Goal: Navigation & Orientation: Find specific page/section

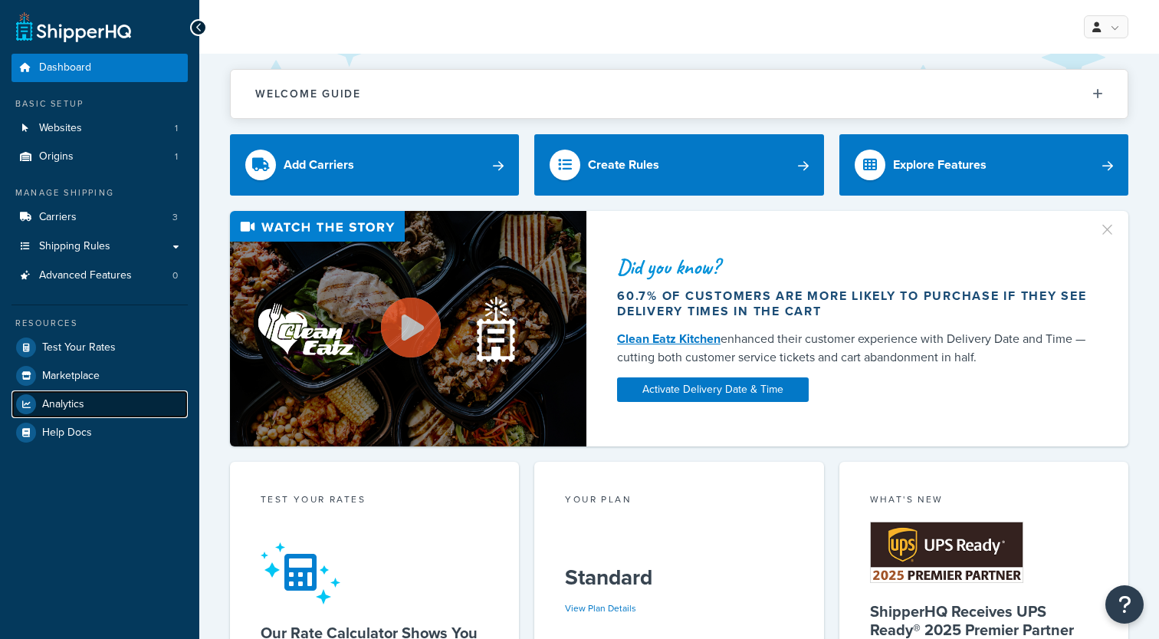
click at [77, 399] on span "Analytics" at bounding box center [63, 404] width 42 height 13
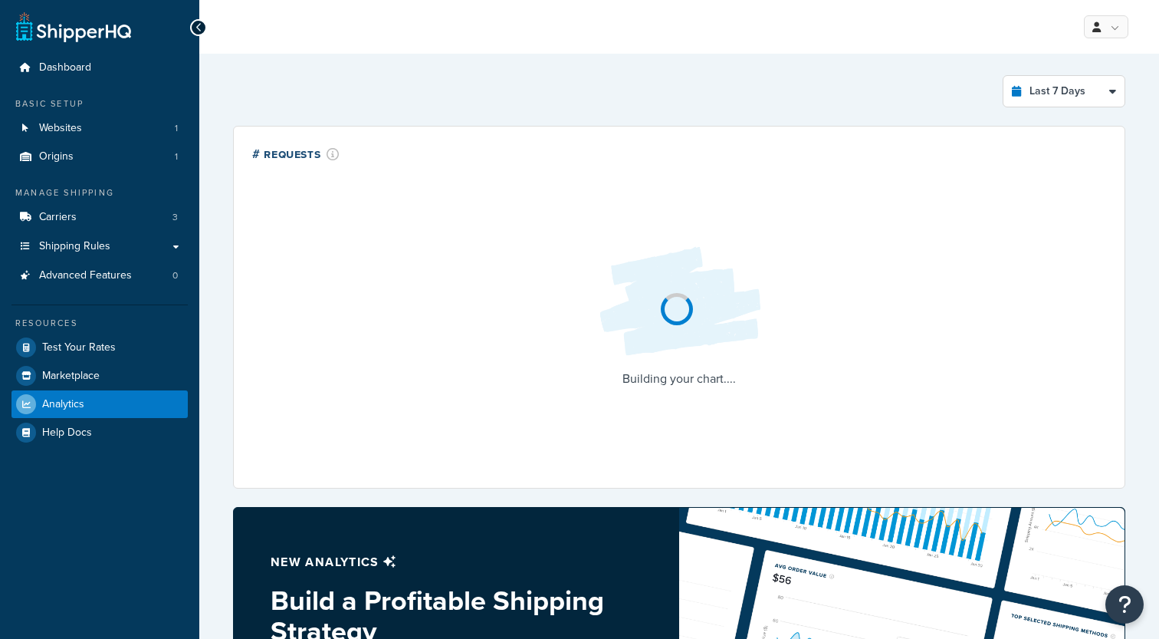
select select "last_7_days"
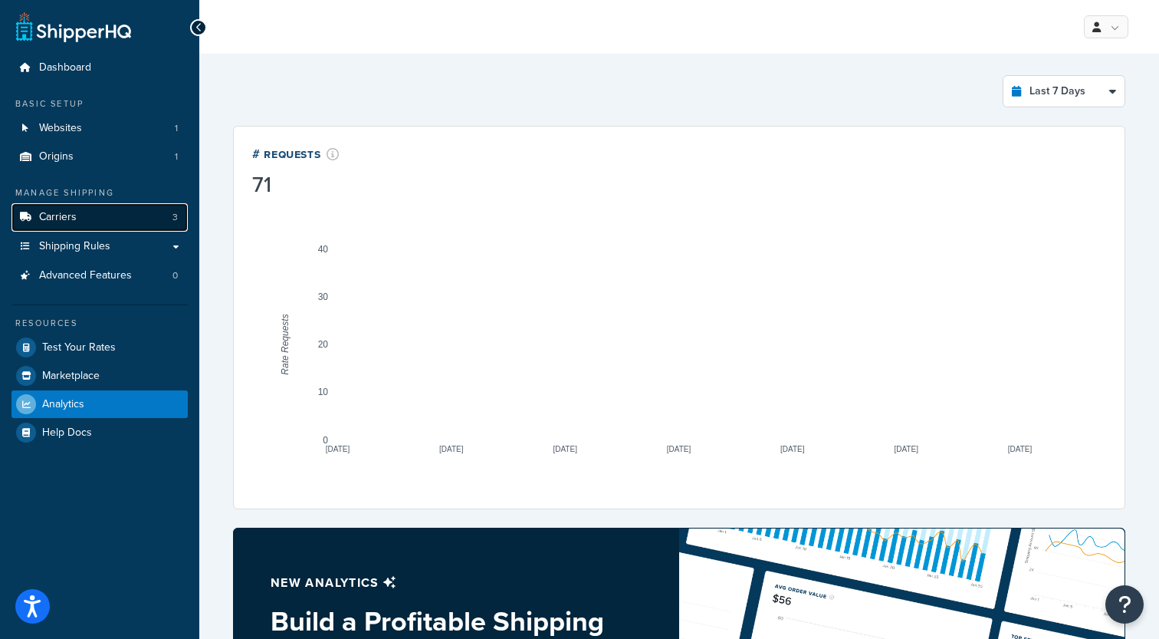
click at [147, 222] on link "Carriers 3" at bounding box center [100, 217] width 176 height 28
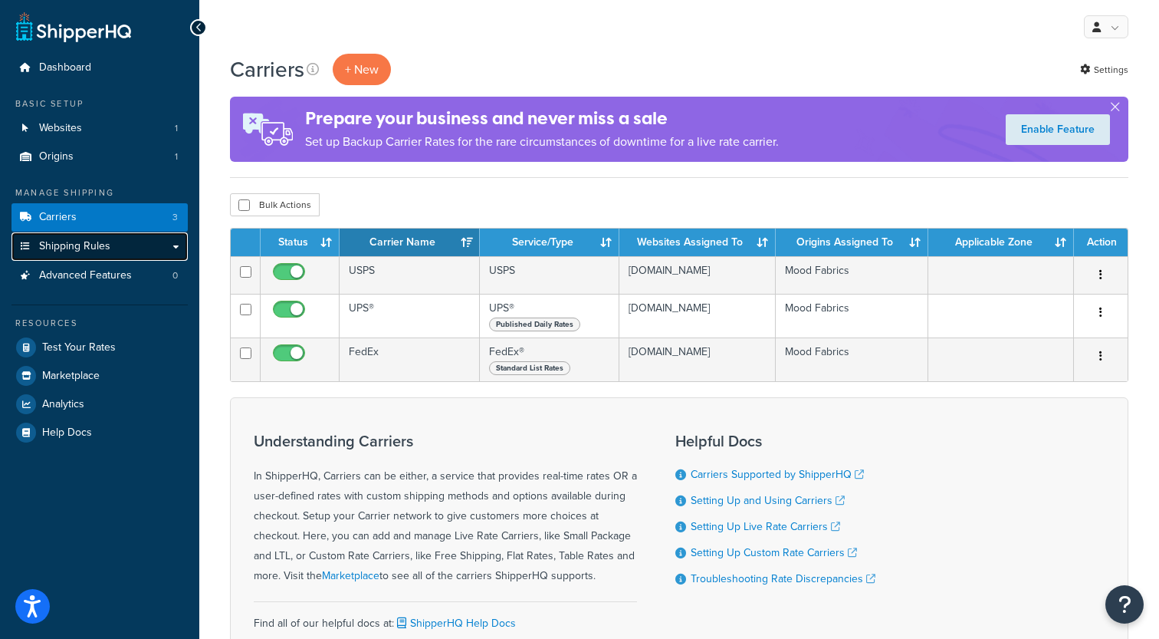
click at [176, 247] on link "Shipping Rules" at bounding box center [100, 246] width 176 height 28
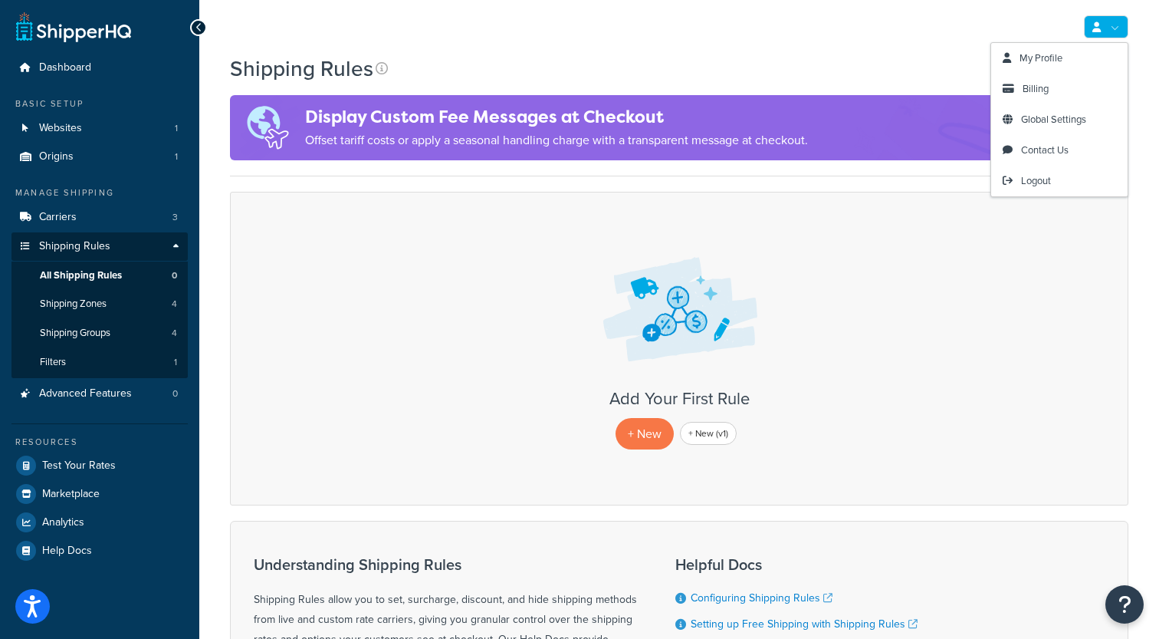
click at [1110, 21] on link at bounding box center [1106, 26] width 44 height 23
click at [1038, 94] on span "Billing" at bounding box center [1036, 88] width 26 height 15
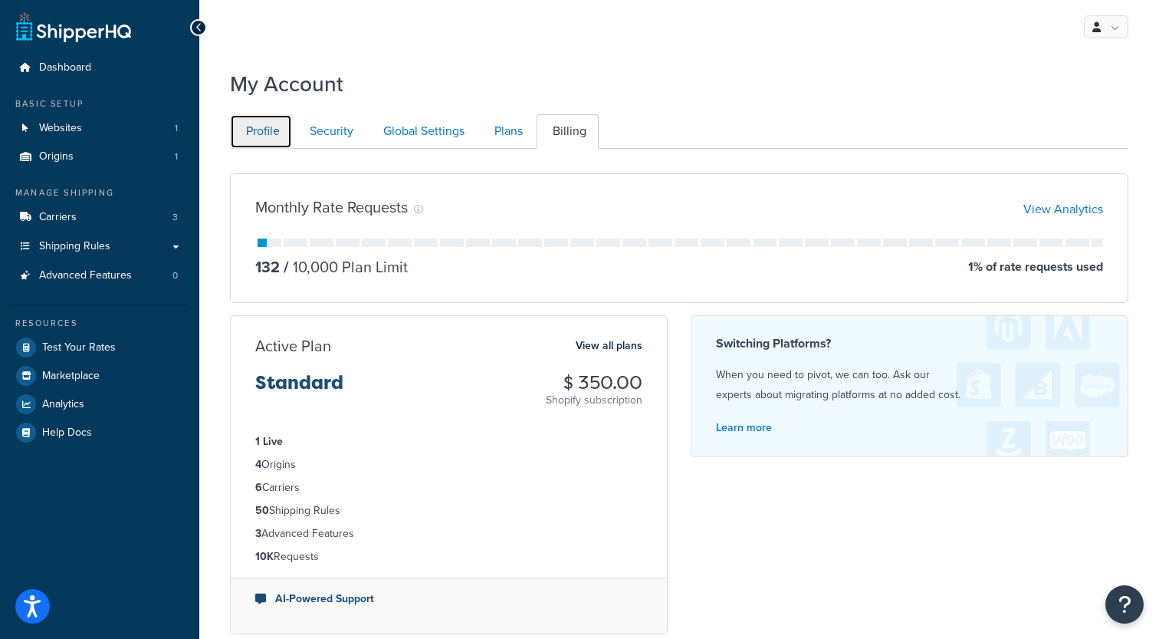
click at [284, 133] on link "Profile" at bounding box center [261, 131] width 62 height 35
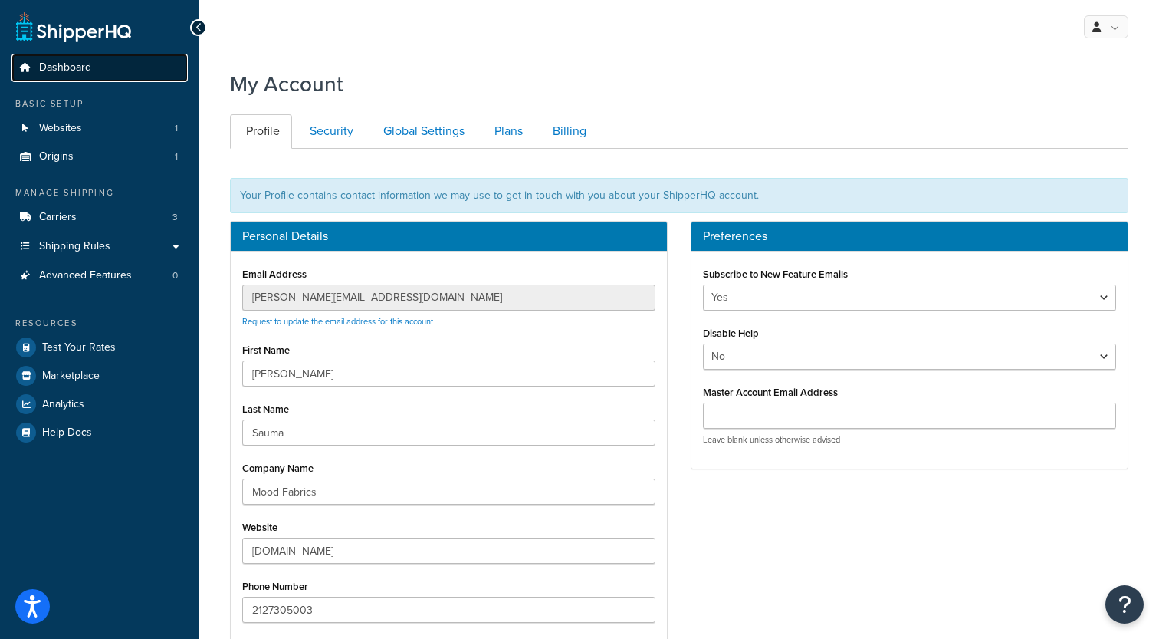
click at [151, 61] on link "Dashboard" at bounding box center [100, 68] width 176 height 28
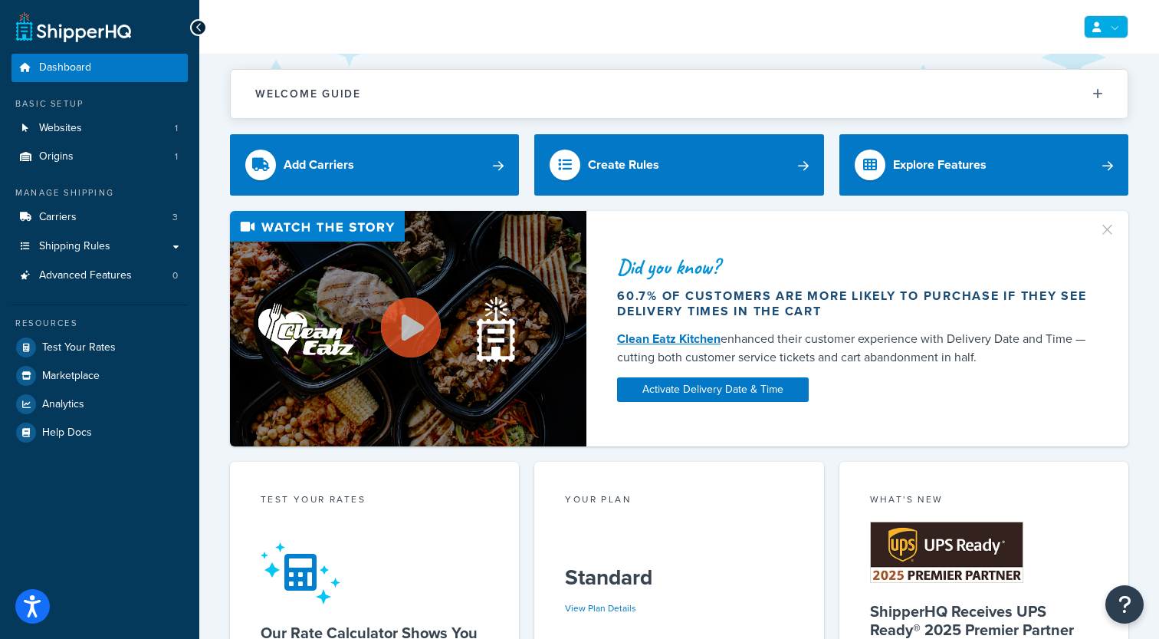
click at [1106, 37] on link at bounding box center [1106, 26] width 44 height 23
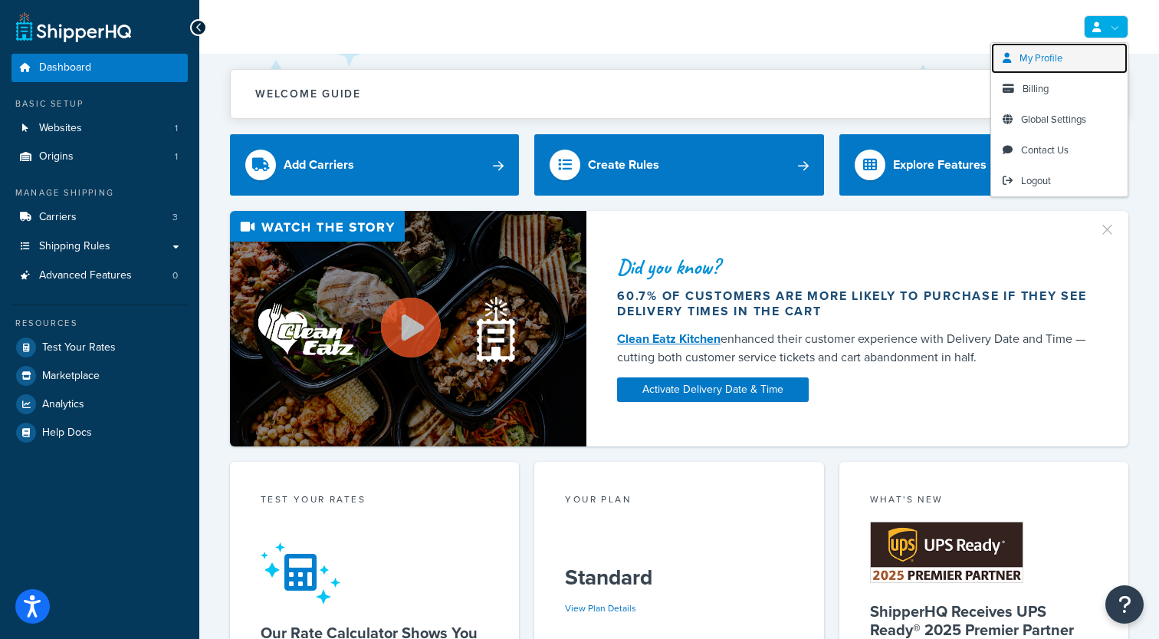
click at [1038, 61] on span "My Profile" at bounding box center [1041, 58] width 43 height 15
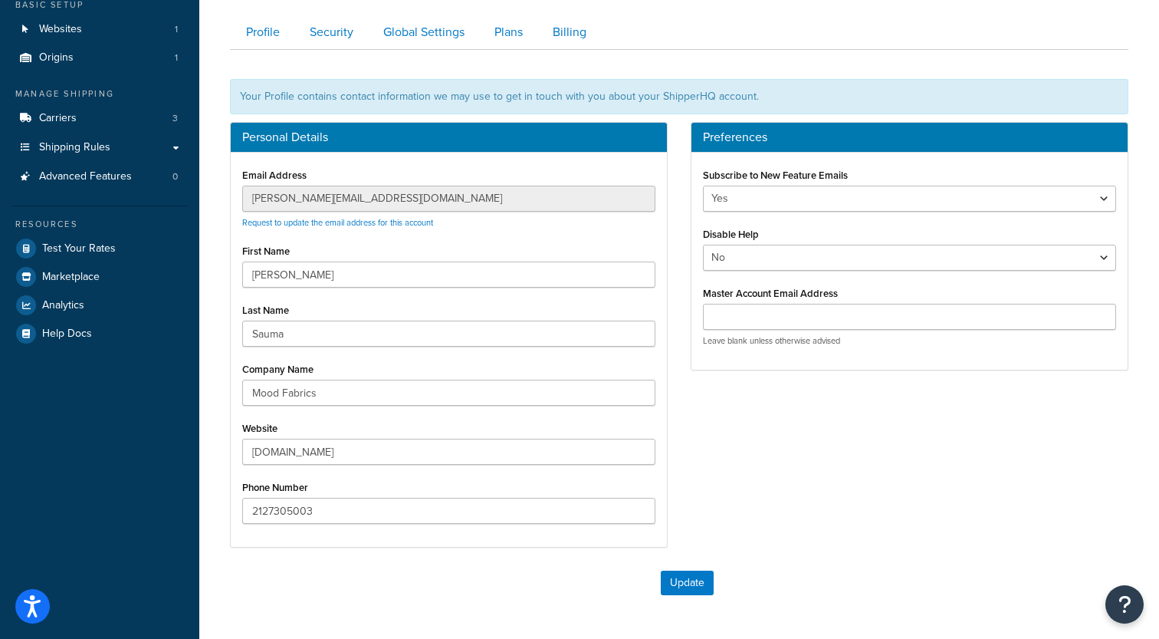
scroll to position [111, 0]
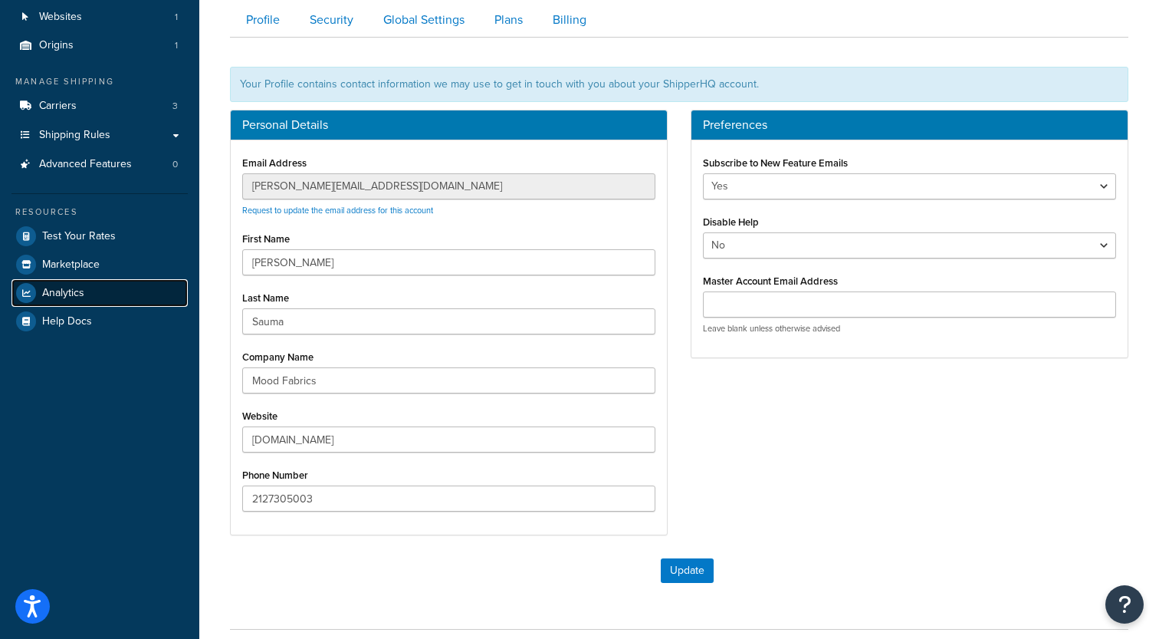
click at [67, 304] on link "Analytics" at bounding box center [100, 293] width 176 height 28
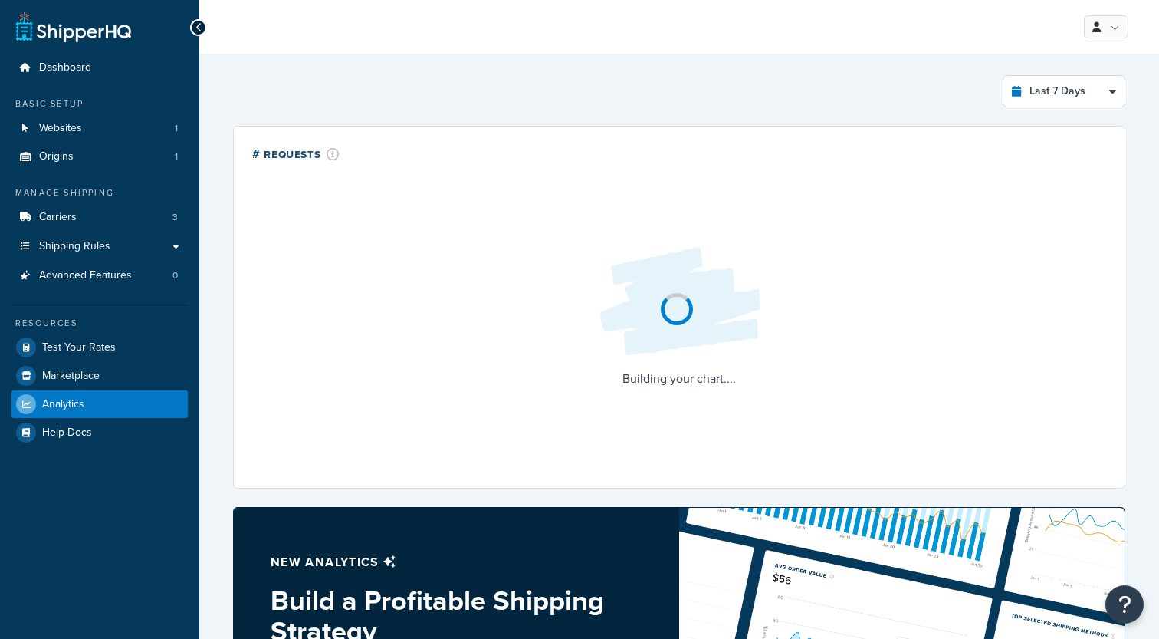
select select "last_7_days"
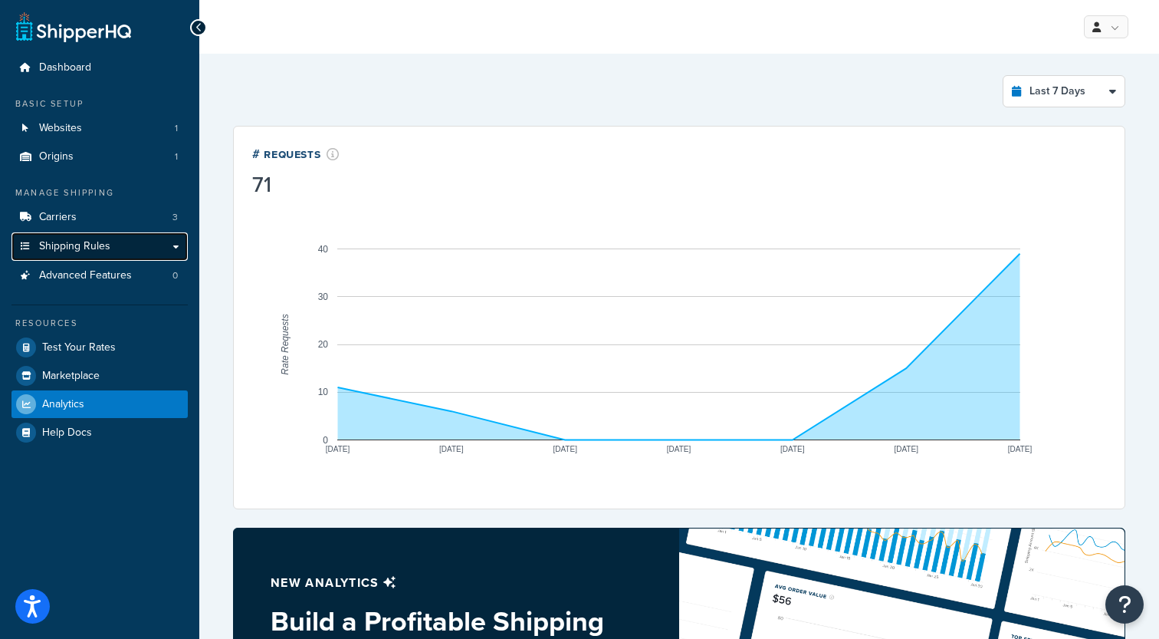
click at [176, 246] on link "Shipping Rules" at bounding box center [100, 246] width 176 height 28
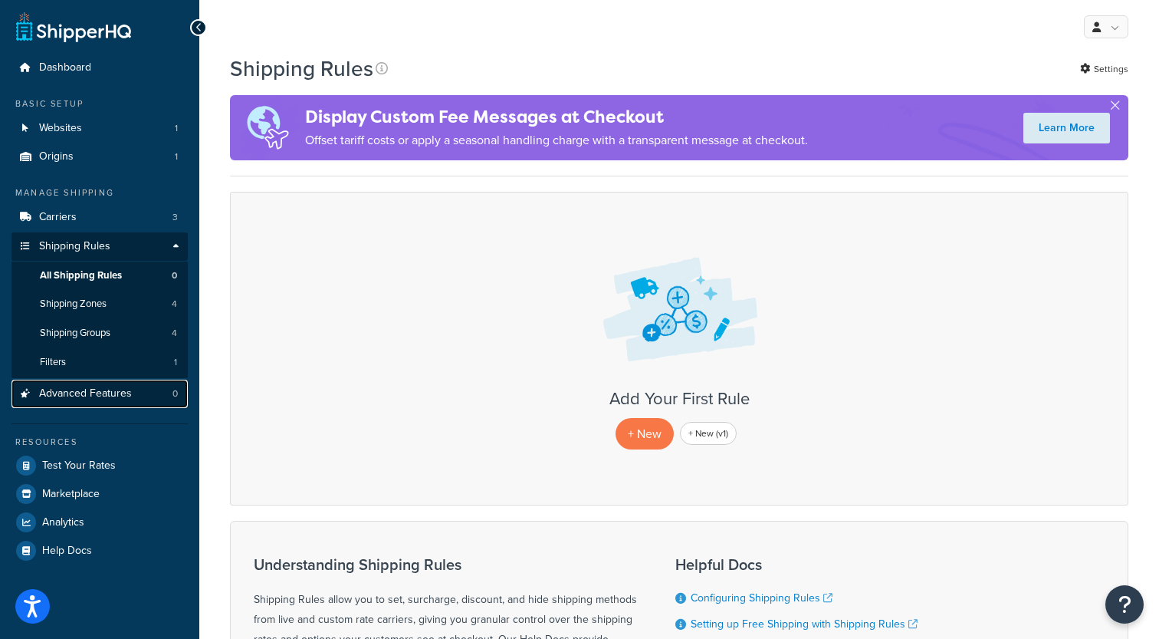
click at [133, 396] on link "Advanced Features 0" at bounding box center [100, 394] width 176 height 28
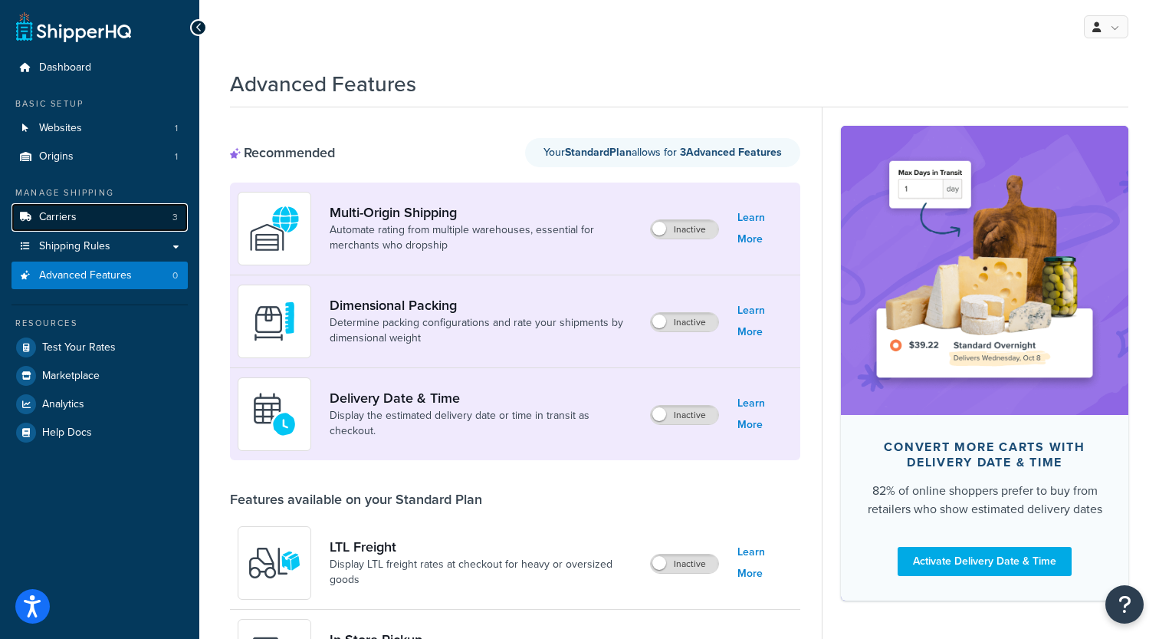
click at [154, 219] on link "Carriers 3" at bounding box center [100, 217] width 176 height 28
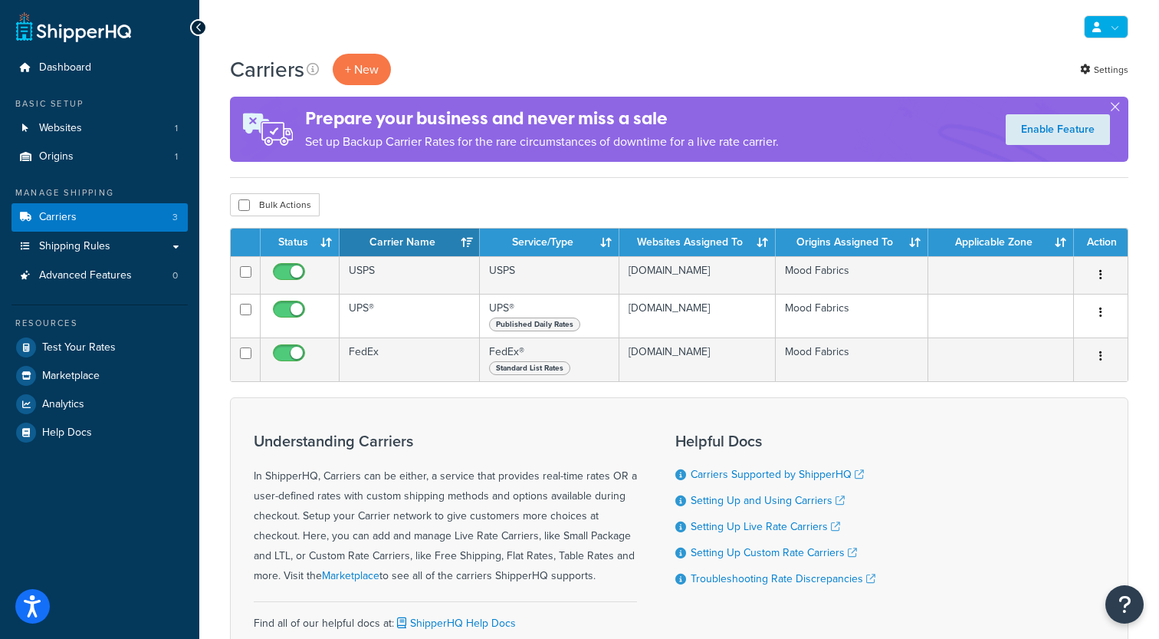
click at [1100, 24] on icon at bounding box center [1097, 27] width 8 height 10
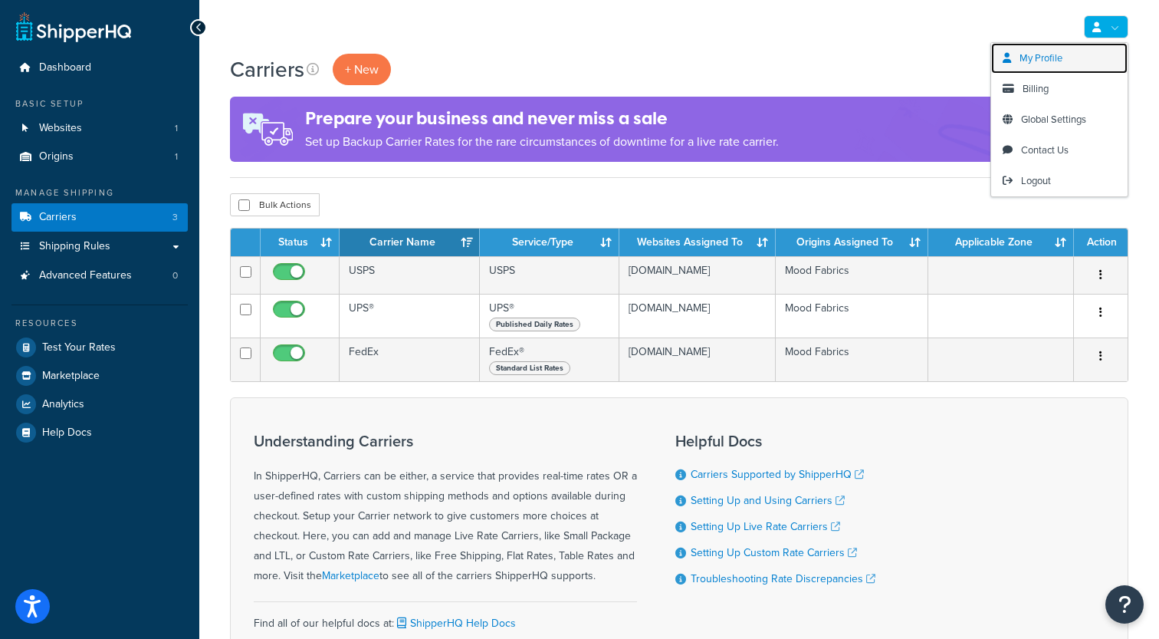
click at [1042, 62] on span "My Profile" at bounding box center [1041, 58] width 43 height 15
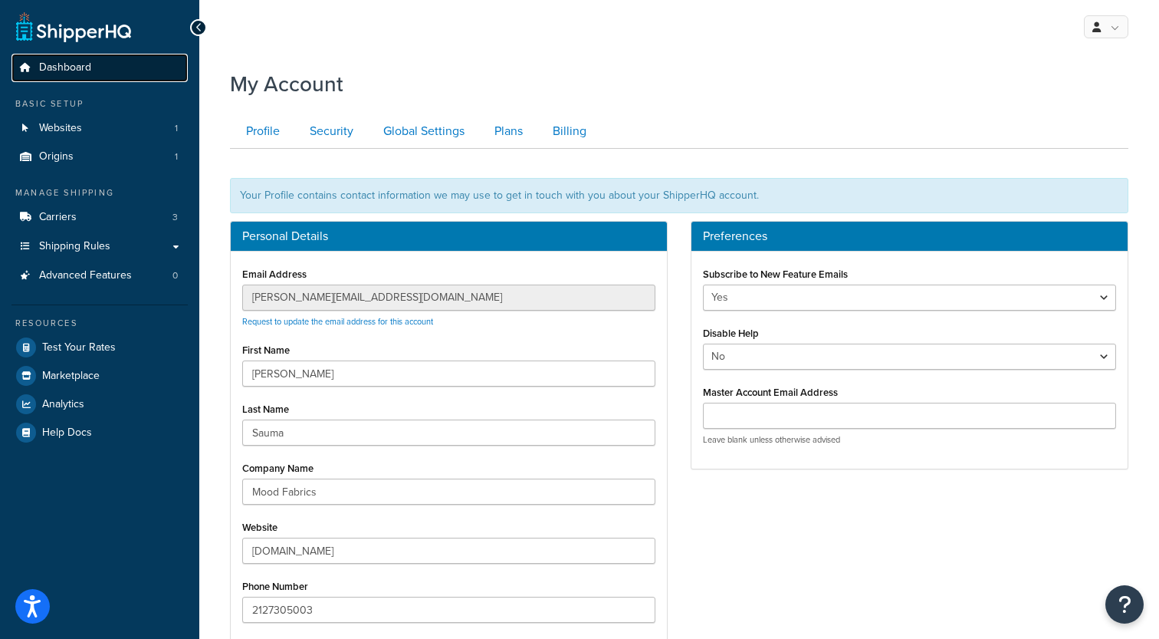
click at [104, 81] on link "Dashboard" at bounding box center [100, 68] width 176 height 28
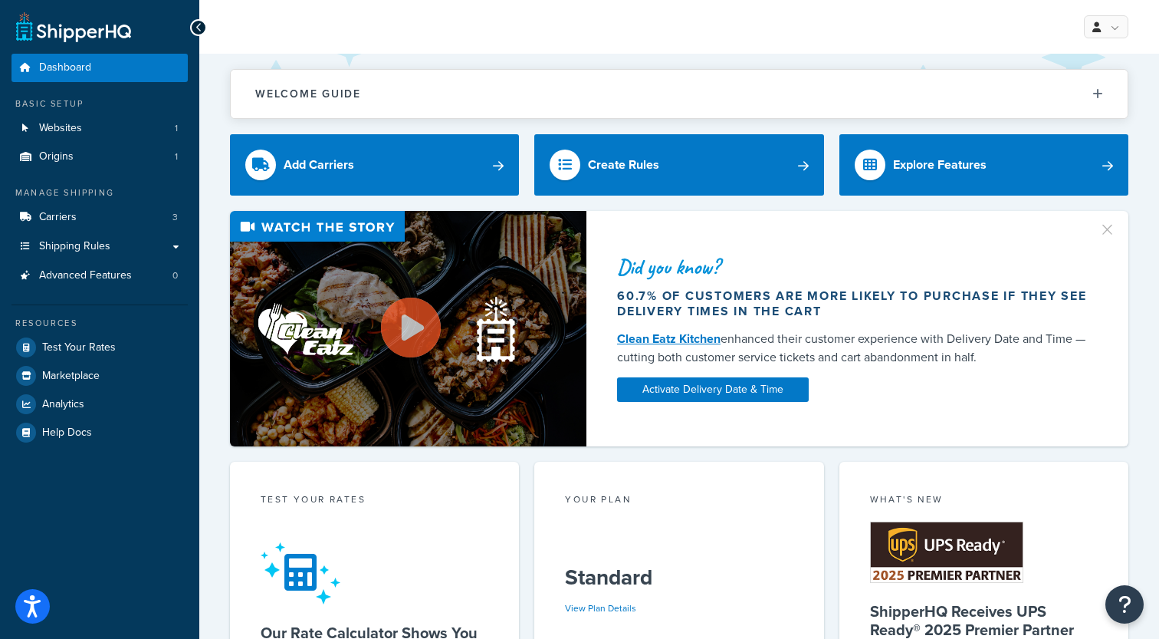
click at [842, 26] on div "My Profile Billing Global Settings Contact Us Logout" at bounding box center [679, 27] width 960 height 54
click at [178, 244] on link "Shipping Rules" at bounding box center [100, 246] width 176 height 28
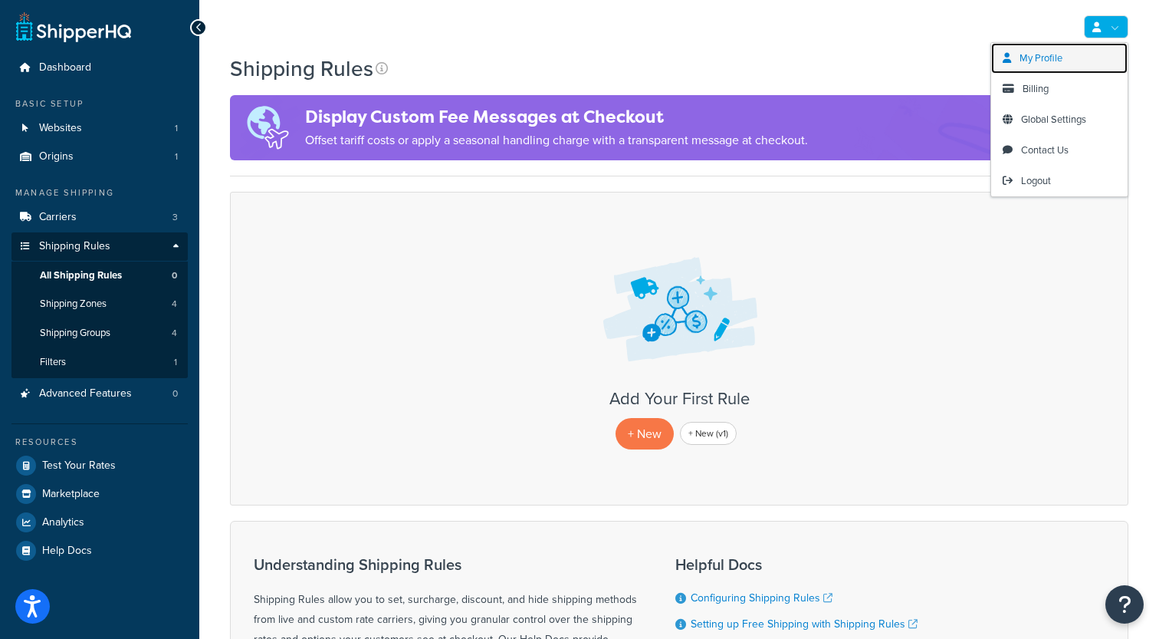
click at [1063, 63] on span "My Profile" at bounding box center [1041, 58] width 43 height 15
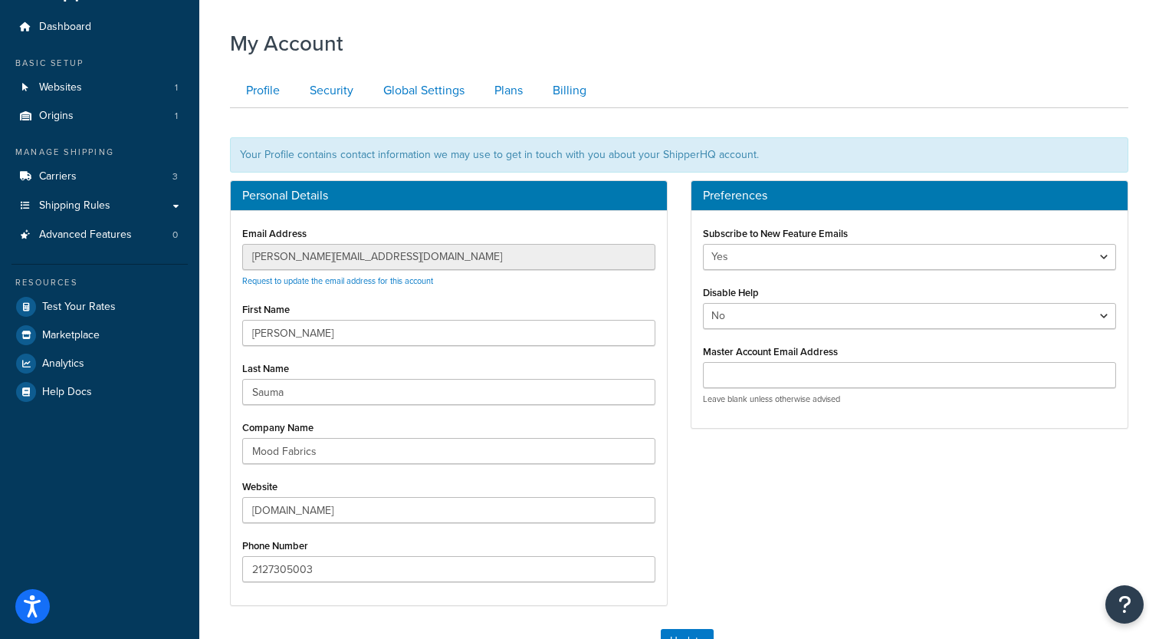
scroll to position [31, 0]
